Goal: Find specific page/section: Find specific page/section

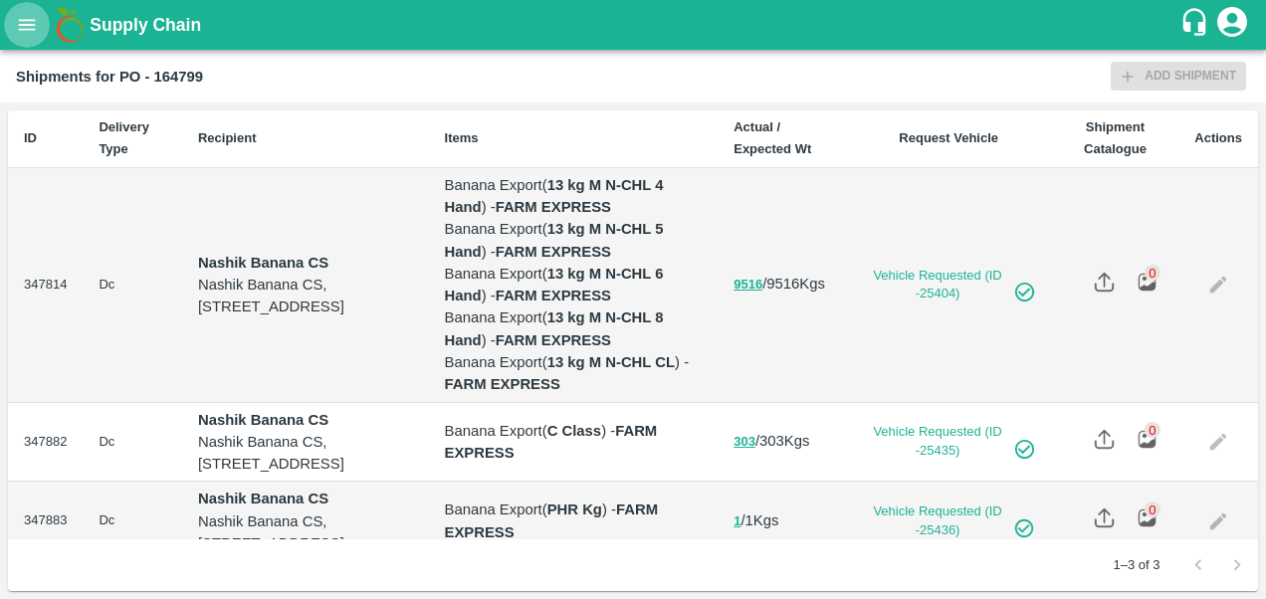
click at [34, 28] on icon "open drawer" at bounding box center [27, 25] width 22 height 22
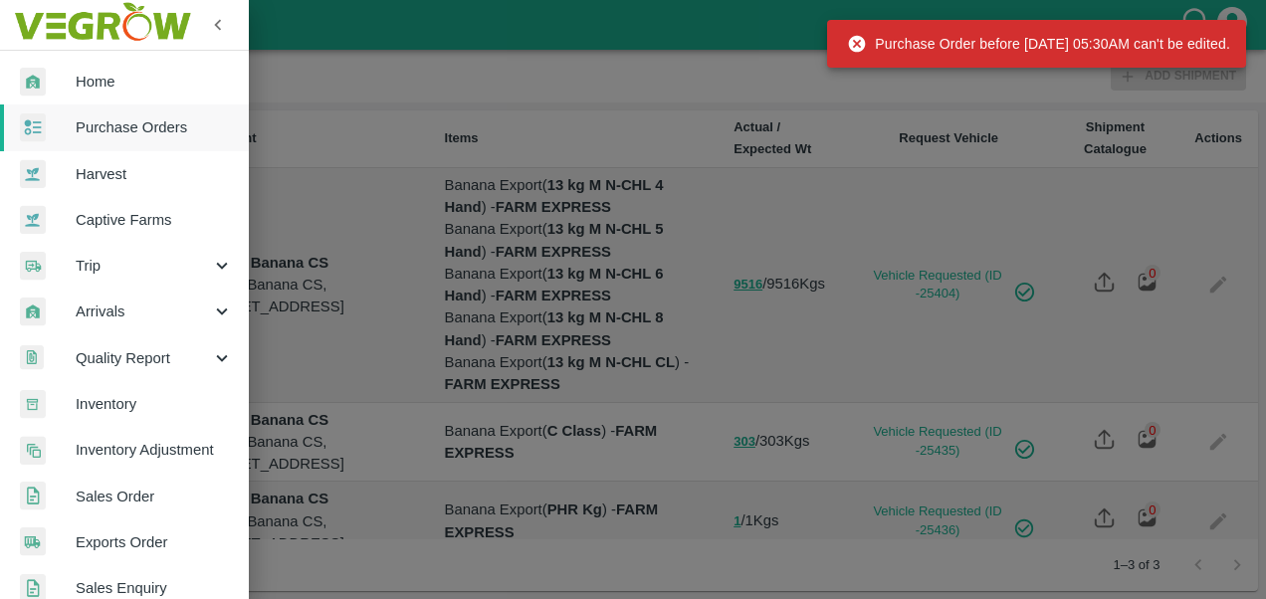
click at [132, 500] on span "Sales Order" at bounding box center [154, 497] width 157 height 22
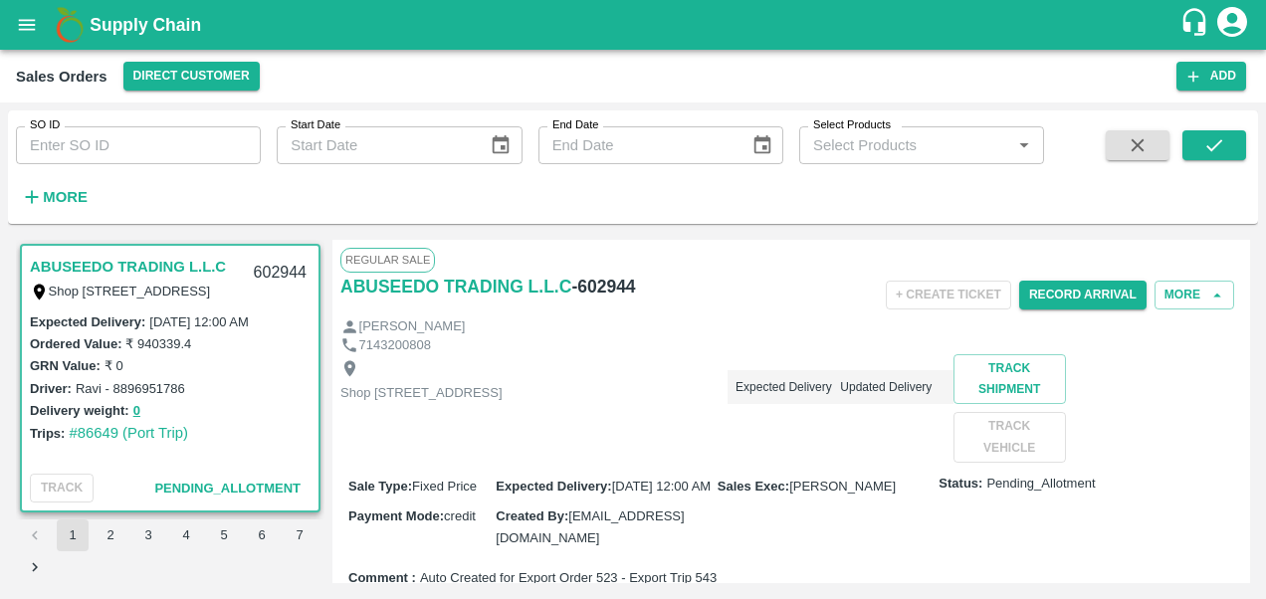
click at [120, 151] on input "SO ID" at bounding box center [138, 145] width 245 height 38
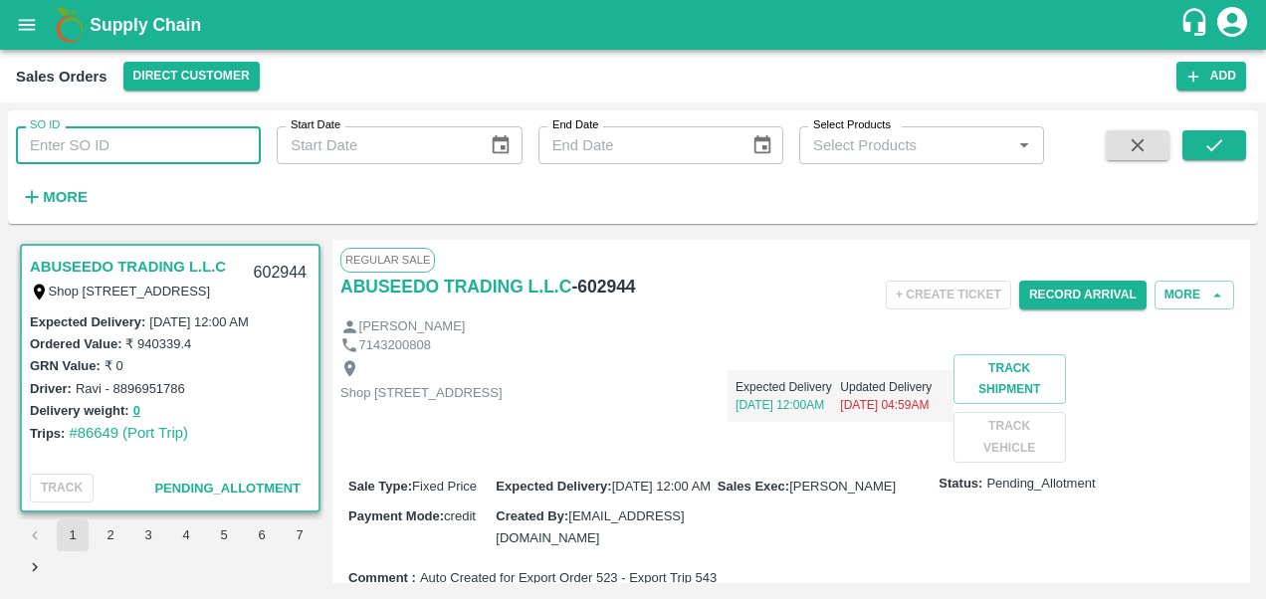
paste input "600386"
type input "600386"
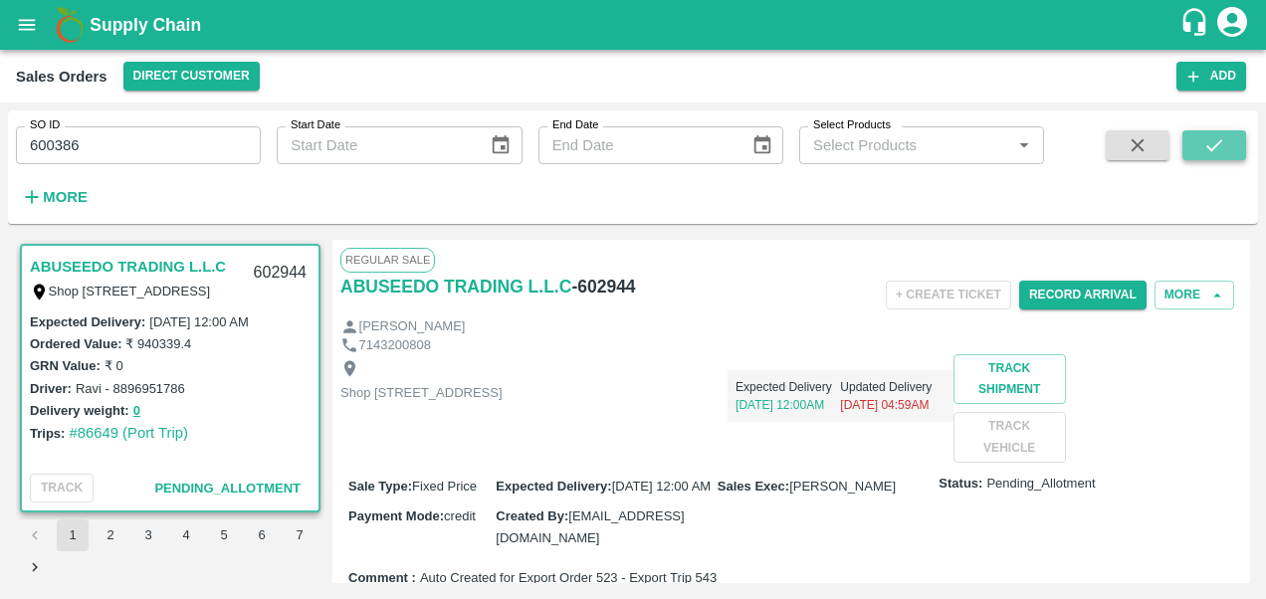
click at [1225, 145] on icon "submit" at bounding box center [1215, 145] width 22 height 22
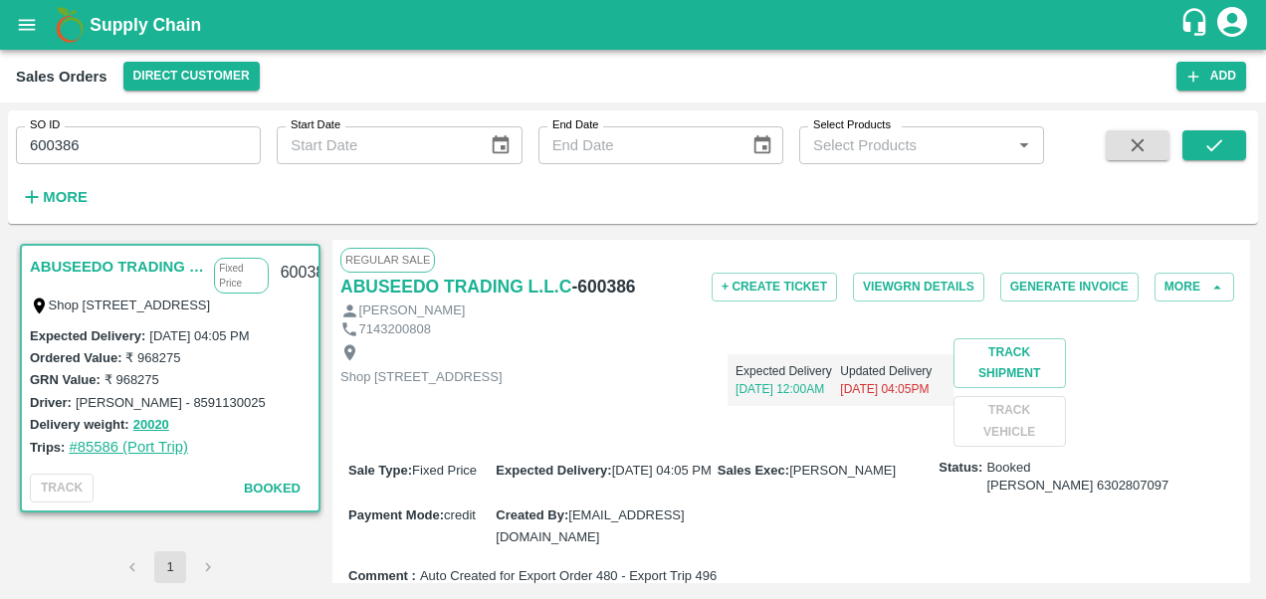
click at [132, 446] on link "#85586 (Port Trip)" at bounding box center [128, 447] width 119 height 16
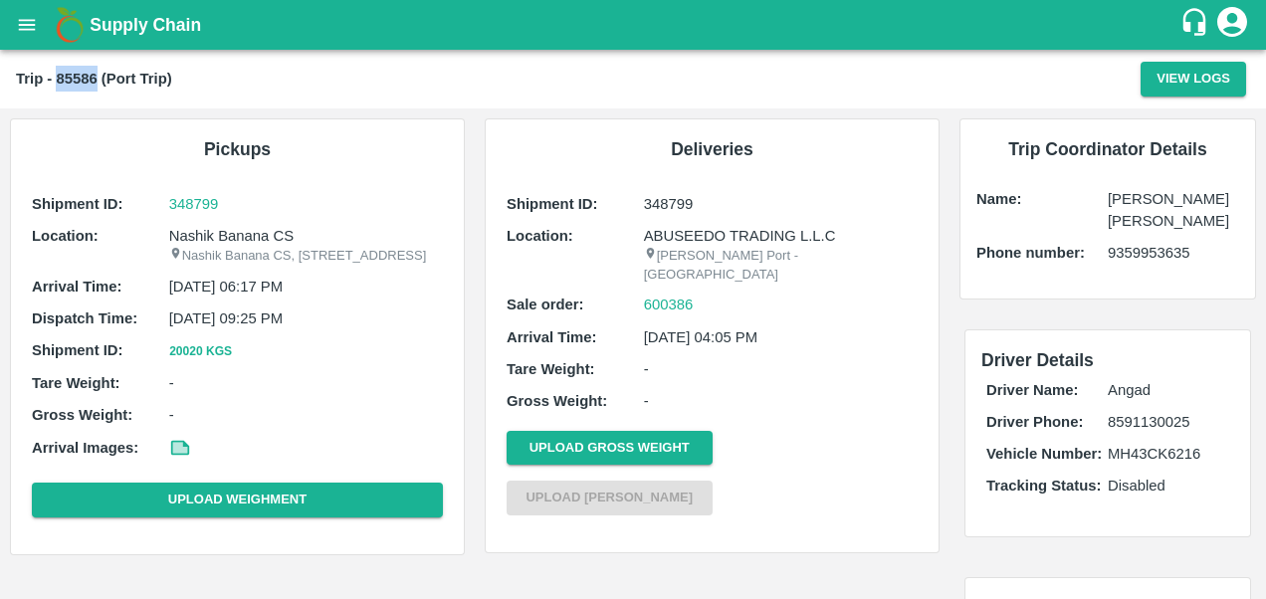
drag, startPoint x: 98, startPoint y: 81, endPoint x: 58, endPoint y: 75, distance: 40.3
click at [58, 75] on b "Trip - 85586 (Port Trip)" at bounding box center [94, 79] width 156 height 16
copy b "85586"
drag, startPoint x: 642, startPoint y: 203, endPoint x: 694, endPoint y: 203, distance: 51.8
click at [694, 203] on p "348799" at bounding box center [781, 204] width 274 height 22
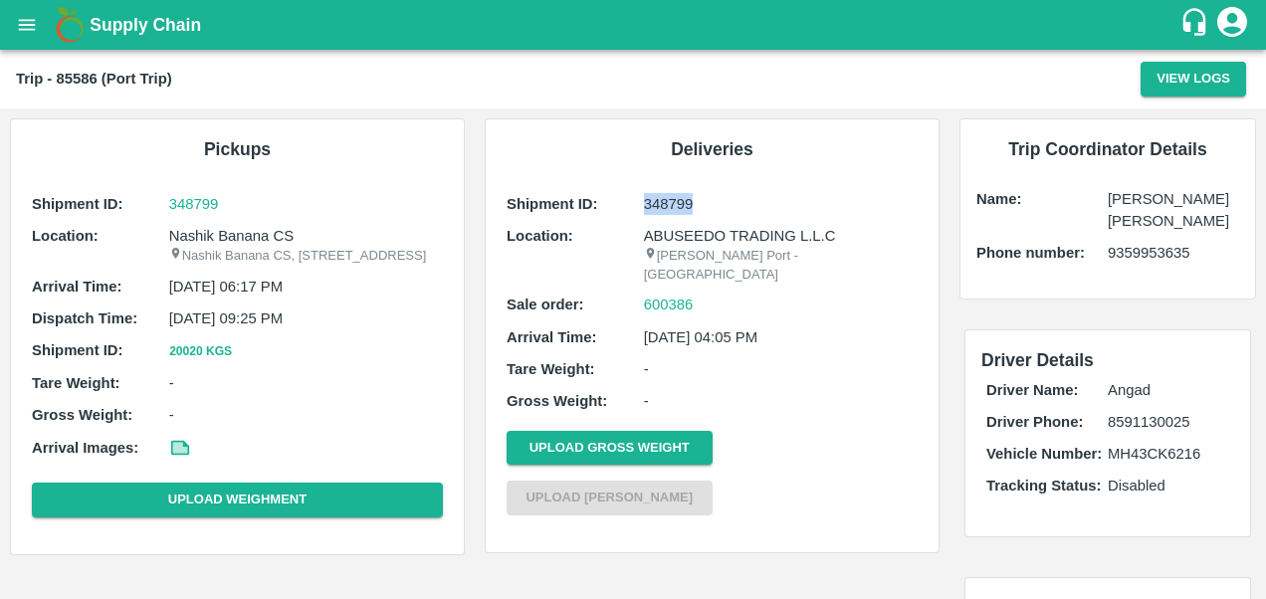
copy p "348799"
